Goal: Task Accomplishment & Management: Manage account settings

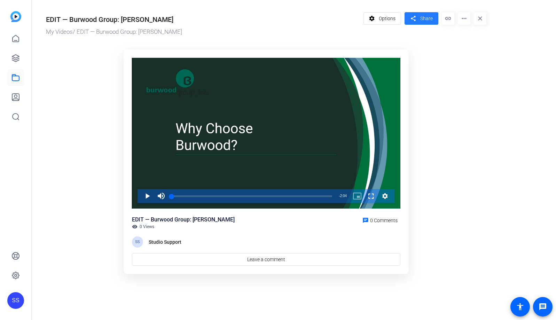
click at [420, 16] on span "Share" at bounding box center [426, 18] width 13 height 7
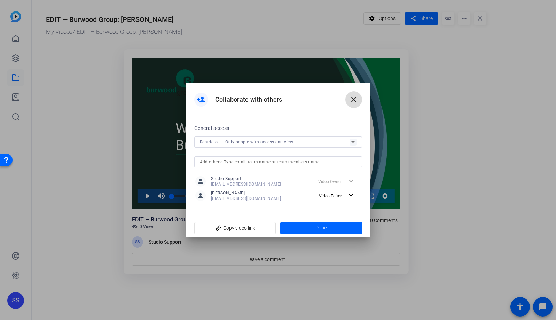
click at [352, 102] on mat-icon "close" at bounding box center [353, 99] width 8 height 8
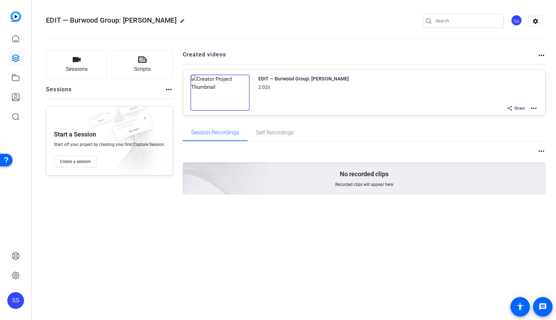
click at [20, 299] on div "SS" at bounding box center [15, 300] width 17 height 17
click at [80, 291] on mat-icon "logout" at bounding box center [80, 294] width 8 height 8
